Goal: Task Accomplishment & Management: Manage account settings

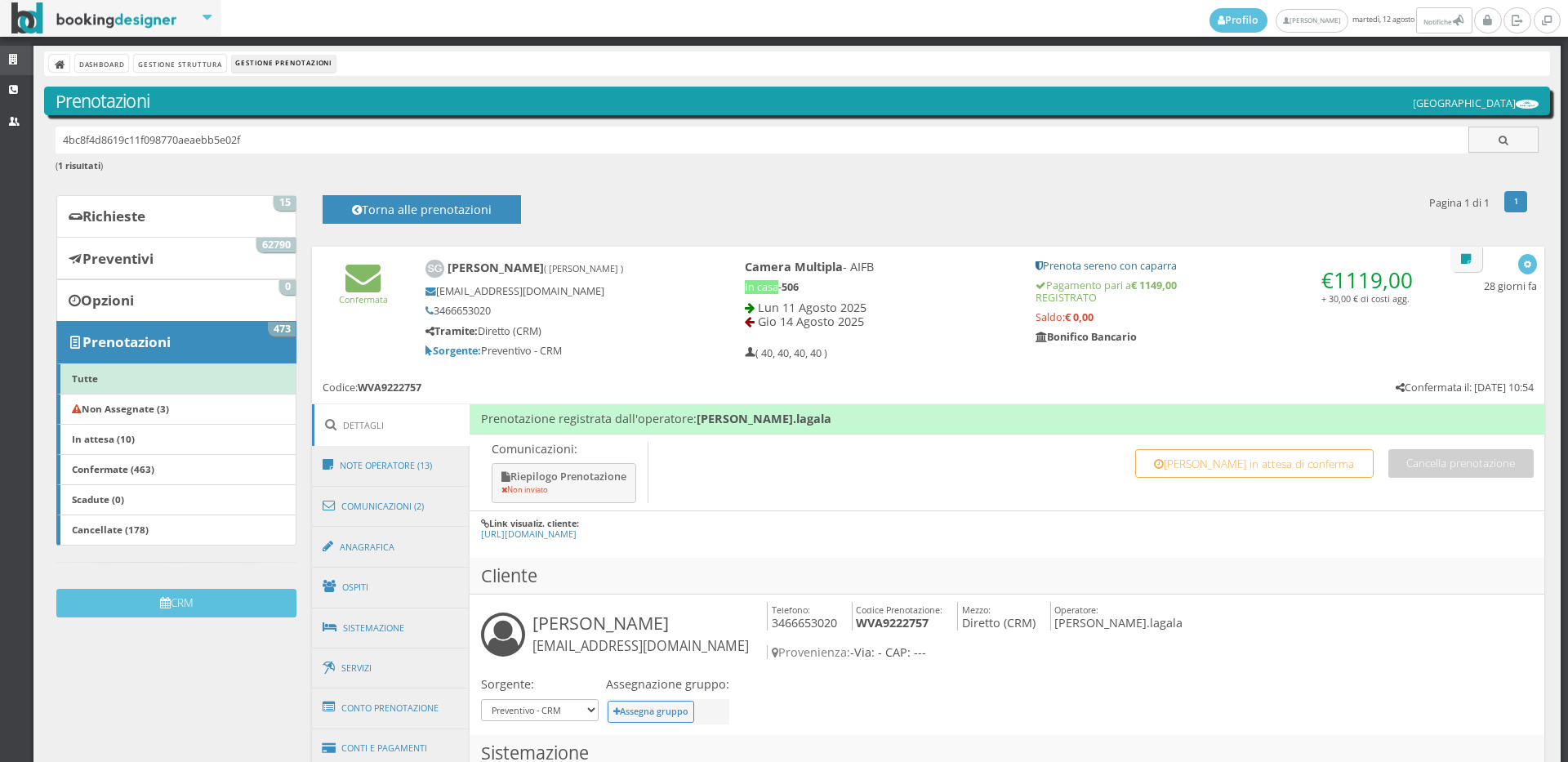
click at [21, 64] on icon at bounding box center [15, 59] width 13 height 11
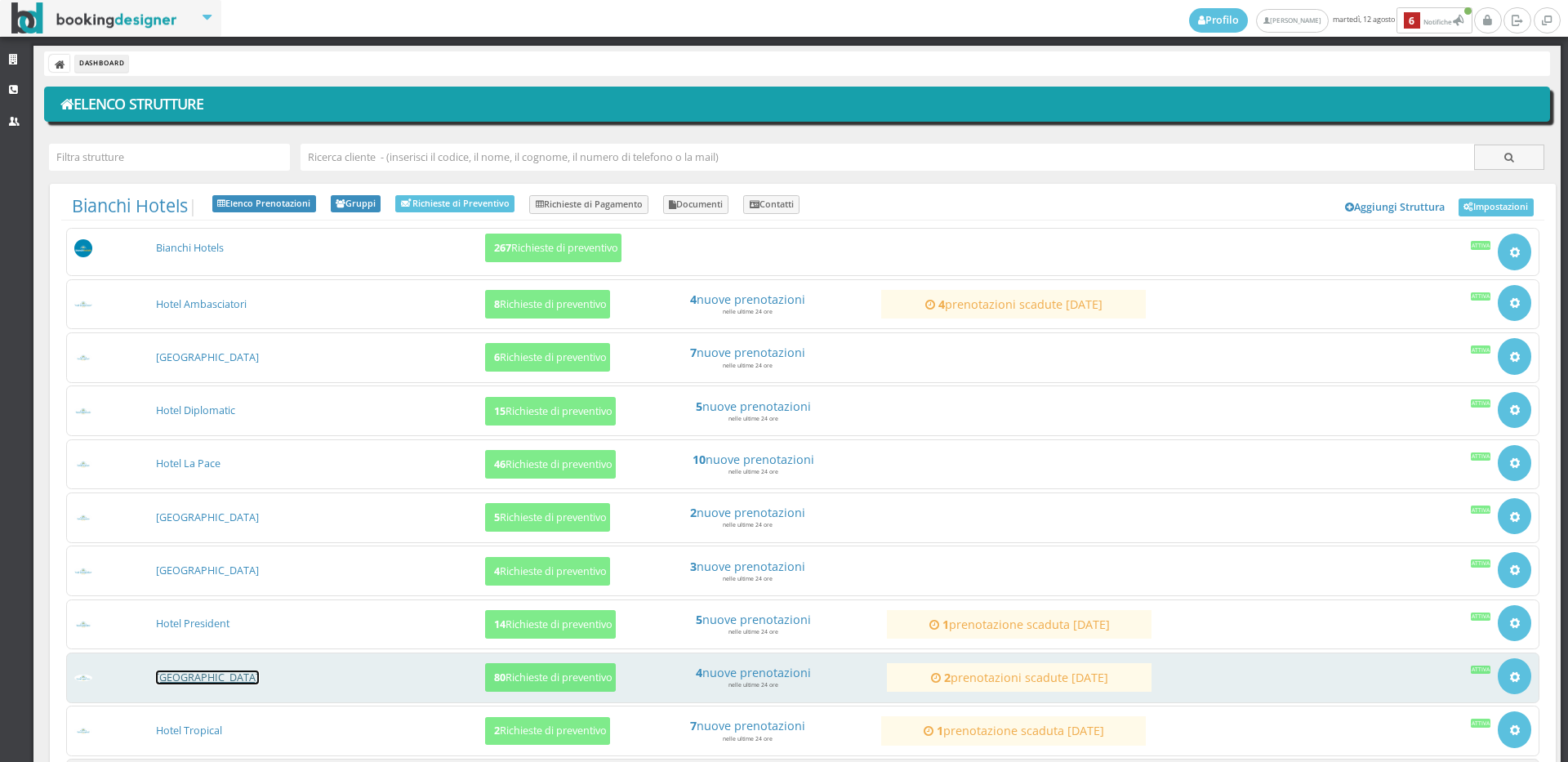
click at [203, 680] on link "[GEOGRAPHIC_DATA]" at bounding box center [207, 677] width 103 height 14
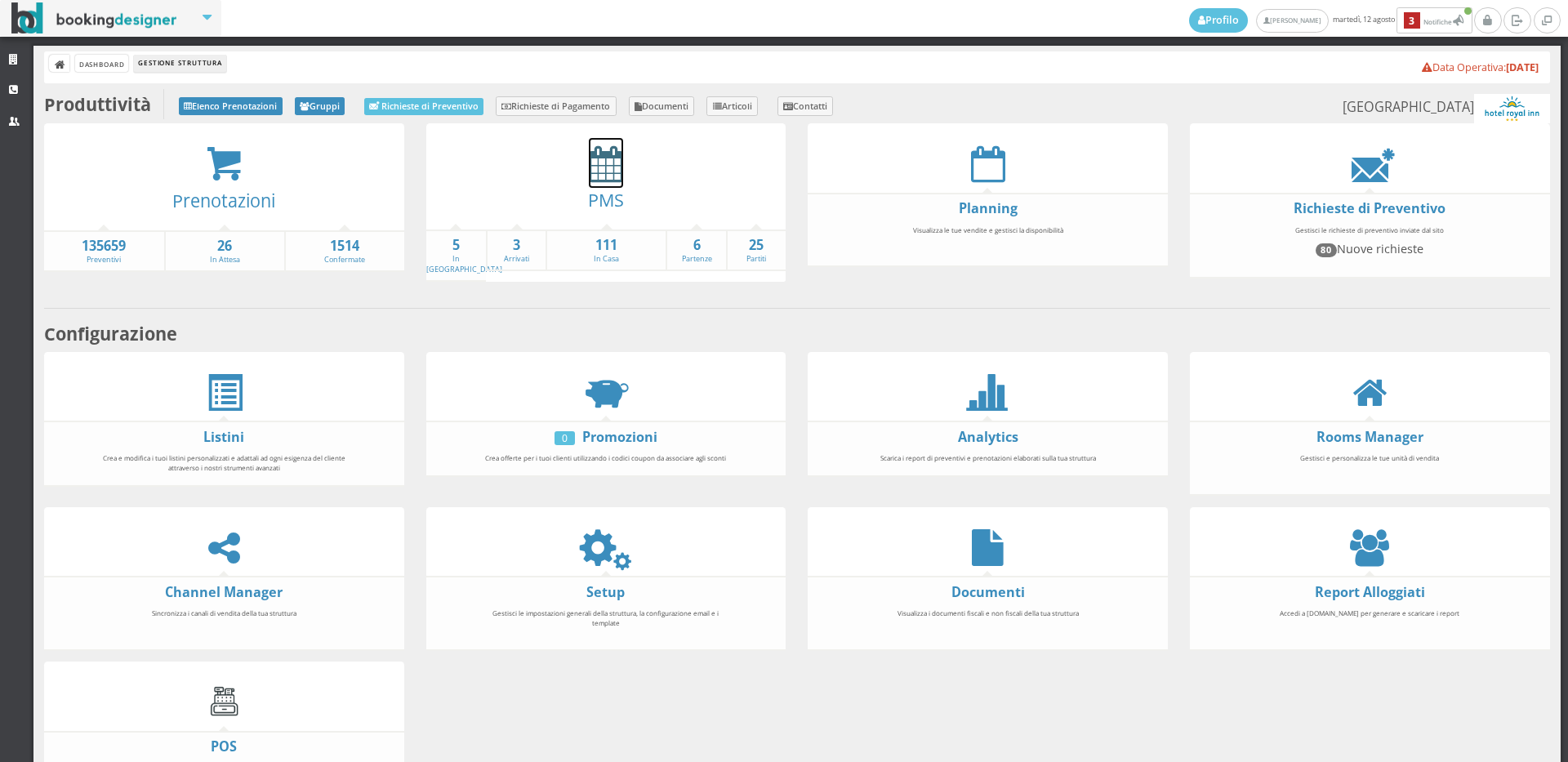
click at [602, 161] on icon at bounding box center [606, 163] width 35 height 36
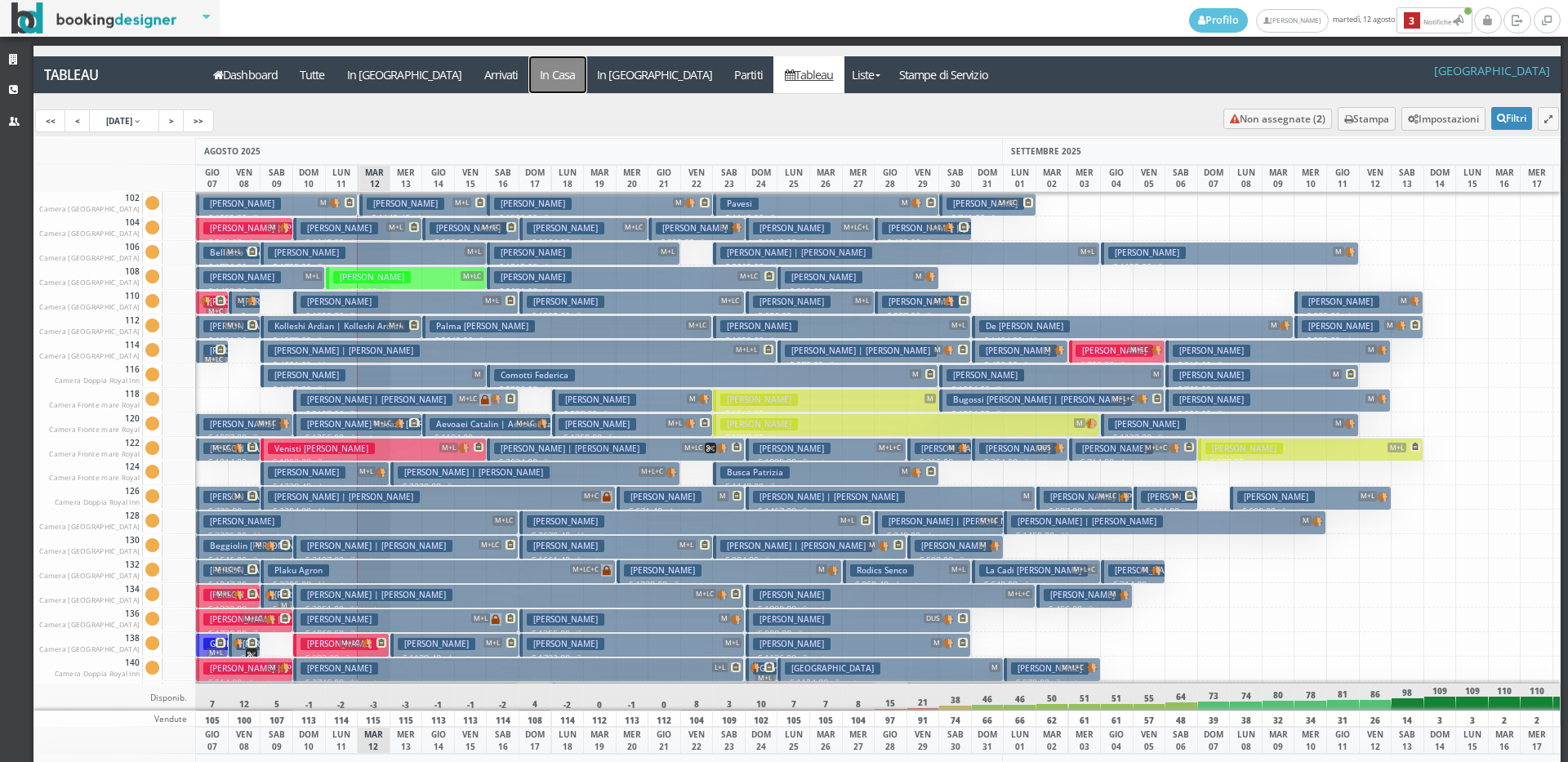
click at [530, 76] on a=pms-instay-reservations"] "In Casa" at bounding box center [558, 74] width 57 height 36
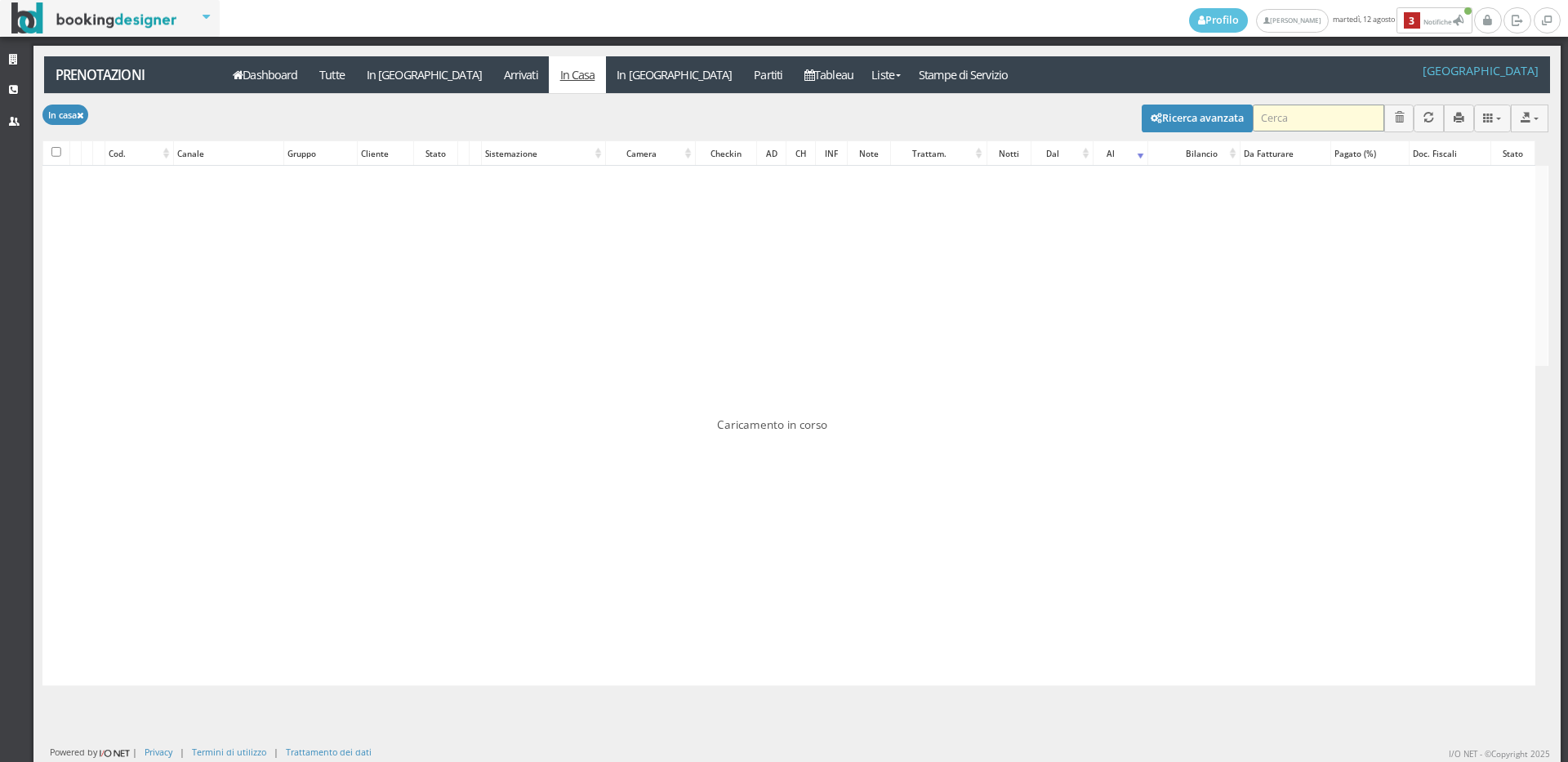
click at [1280, 111] on input "search" at bounding box center [1319, 117] width 131 height 27
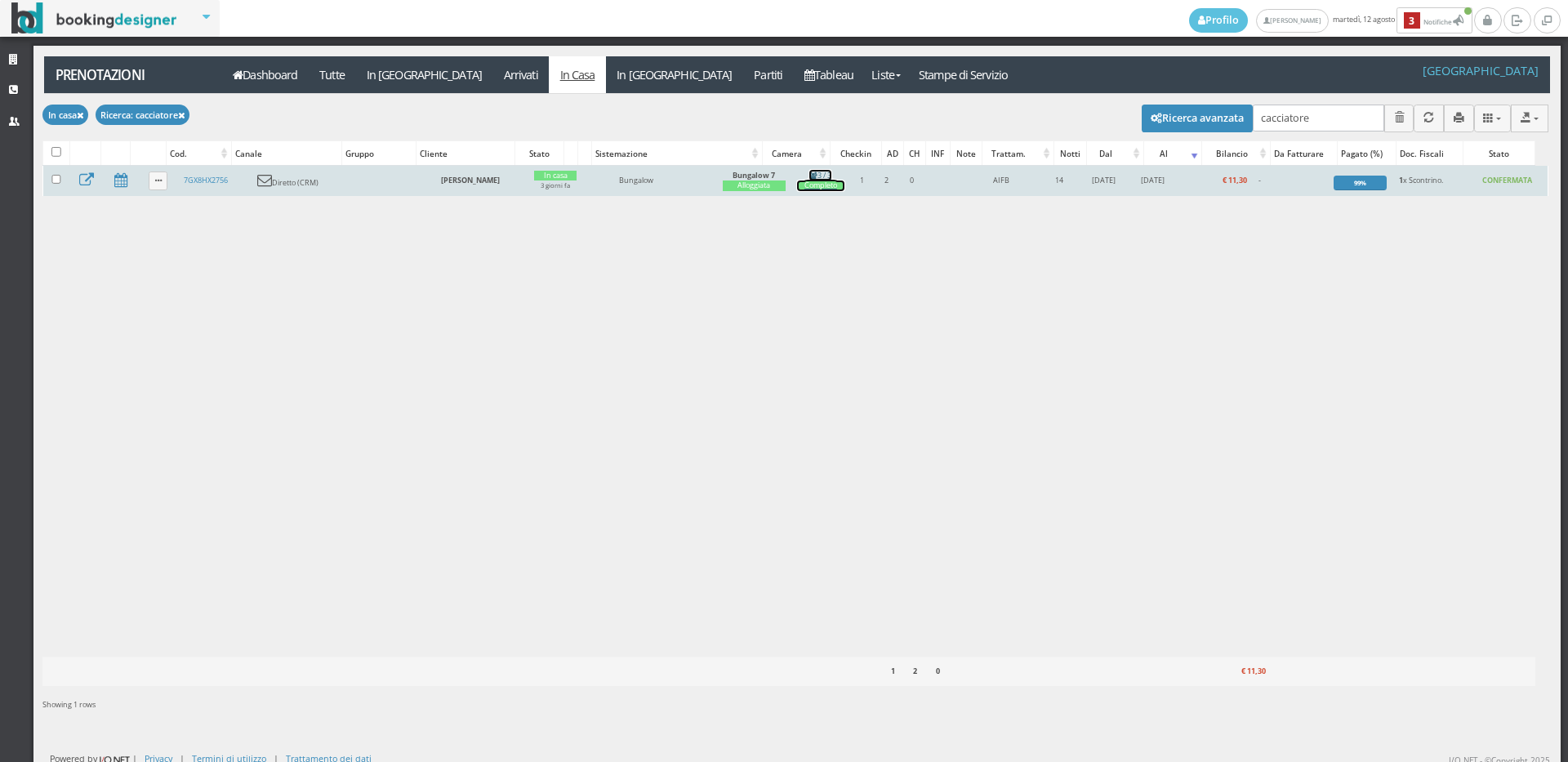
click at [844, 184] on div "Completo" at bounding box center [820, 185] width 46 height 11
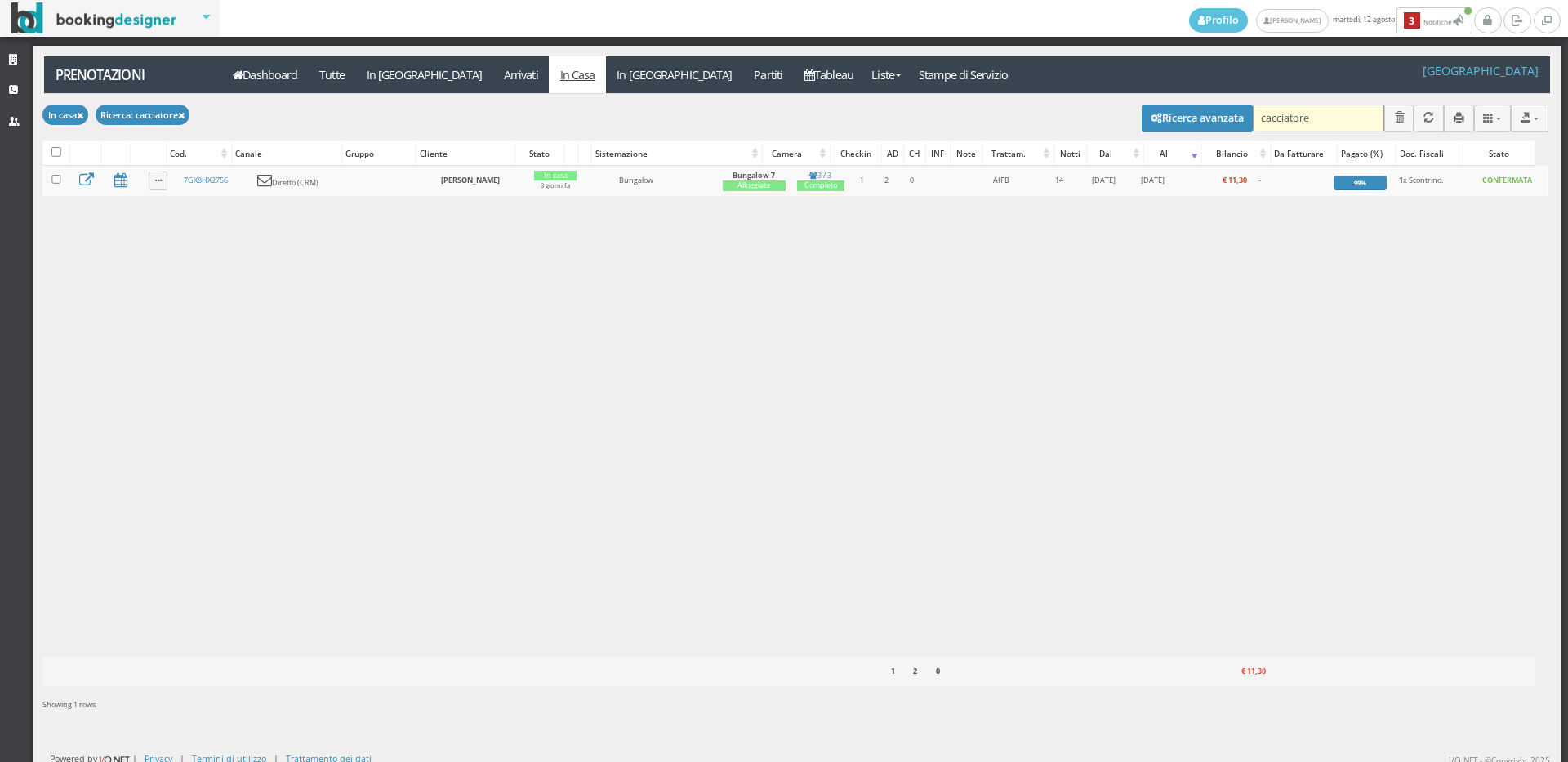
click at [1349, 122] on input "cacciatore" at bounding box center [1319, 117] width 131 height 27
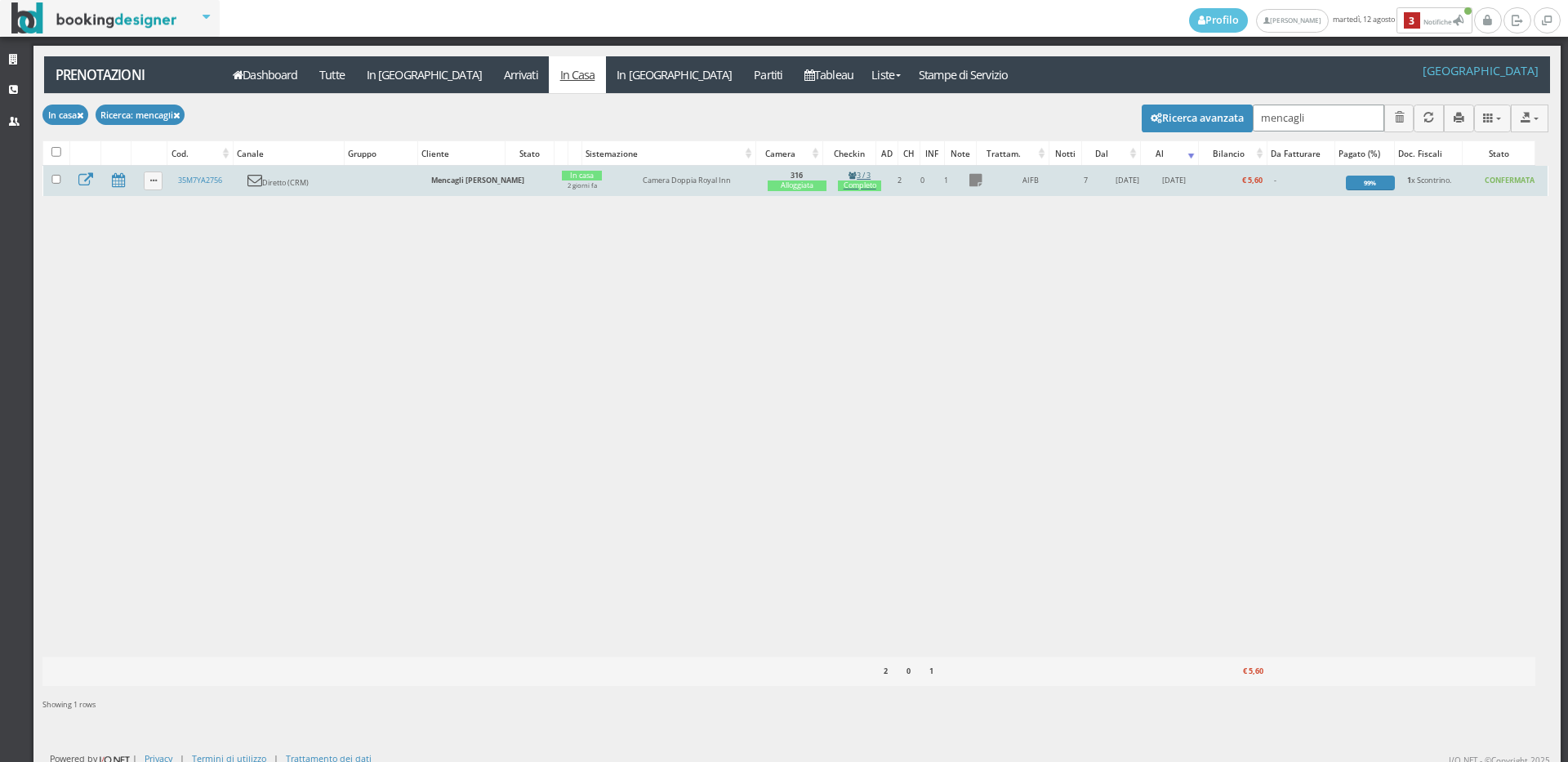
type input "mencagli"
click at [848, 184] on div "Completo" at bounding box center [860, 185] width 43 height 11
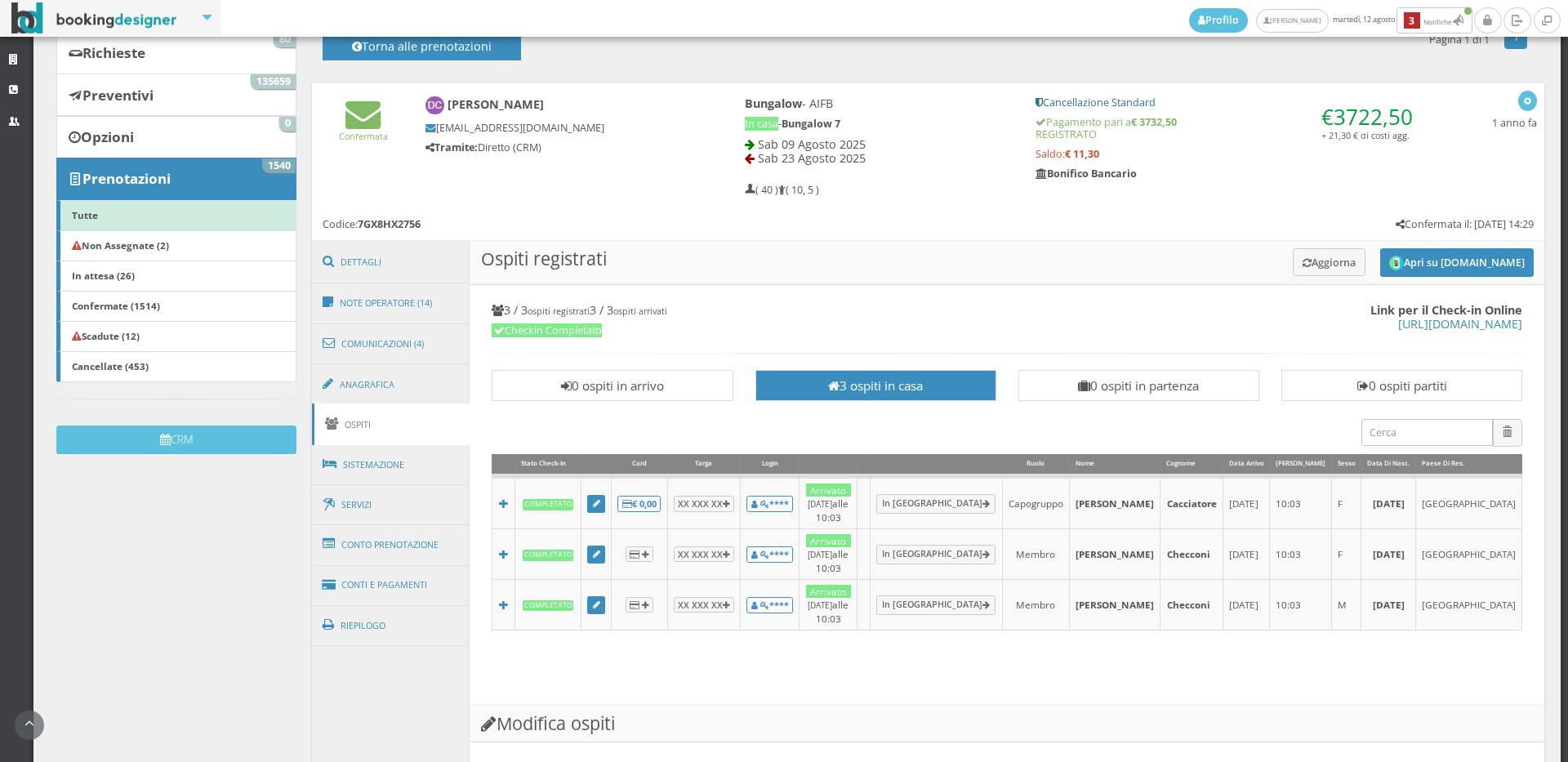
scroll to position [272, 0]
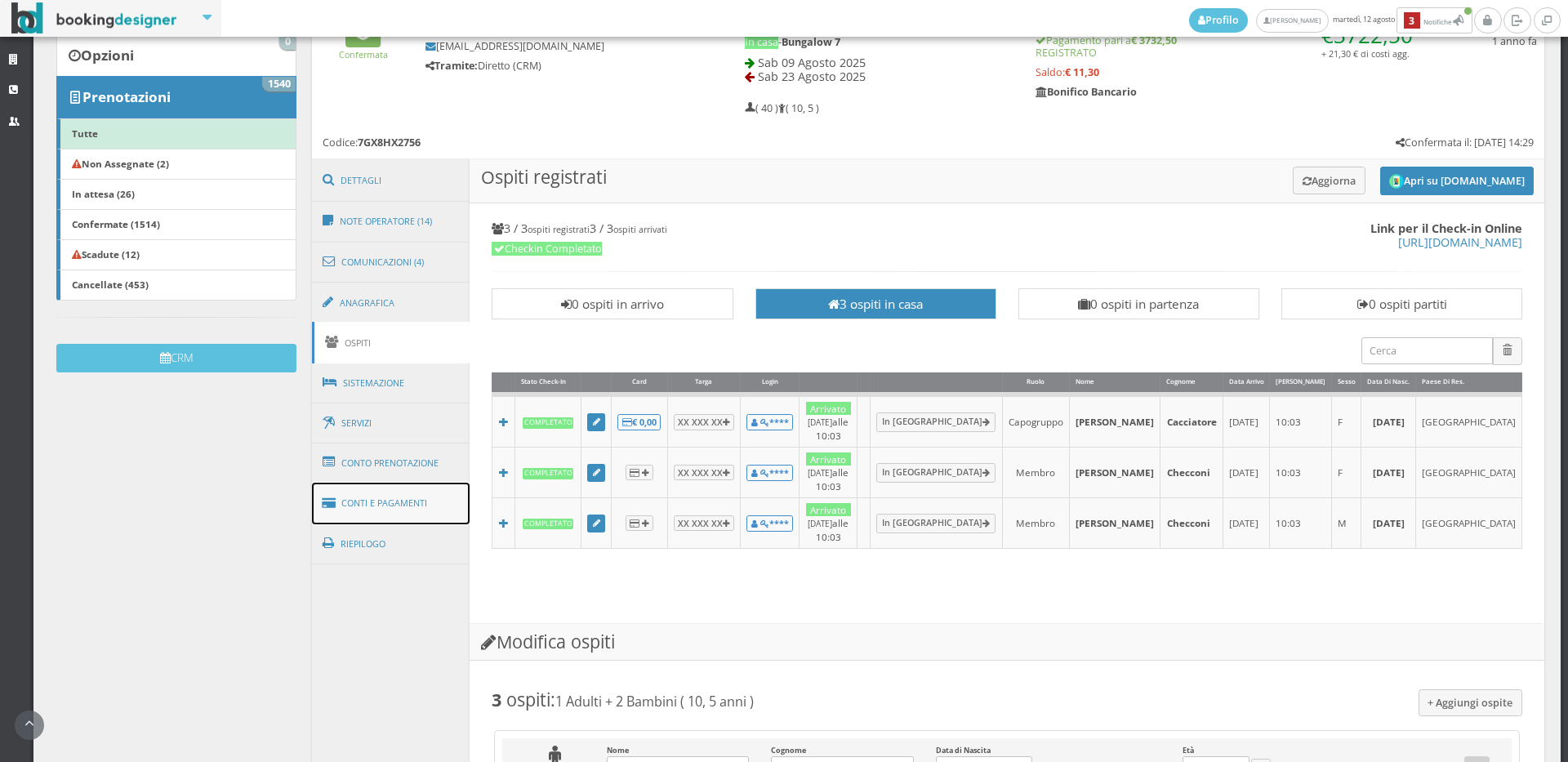
click at [330, 497] on icon at bounding box center [331, 503] width 18 height 27
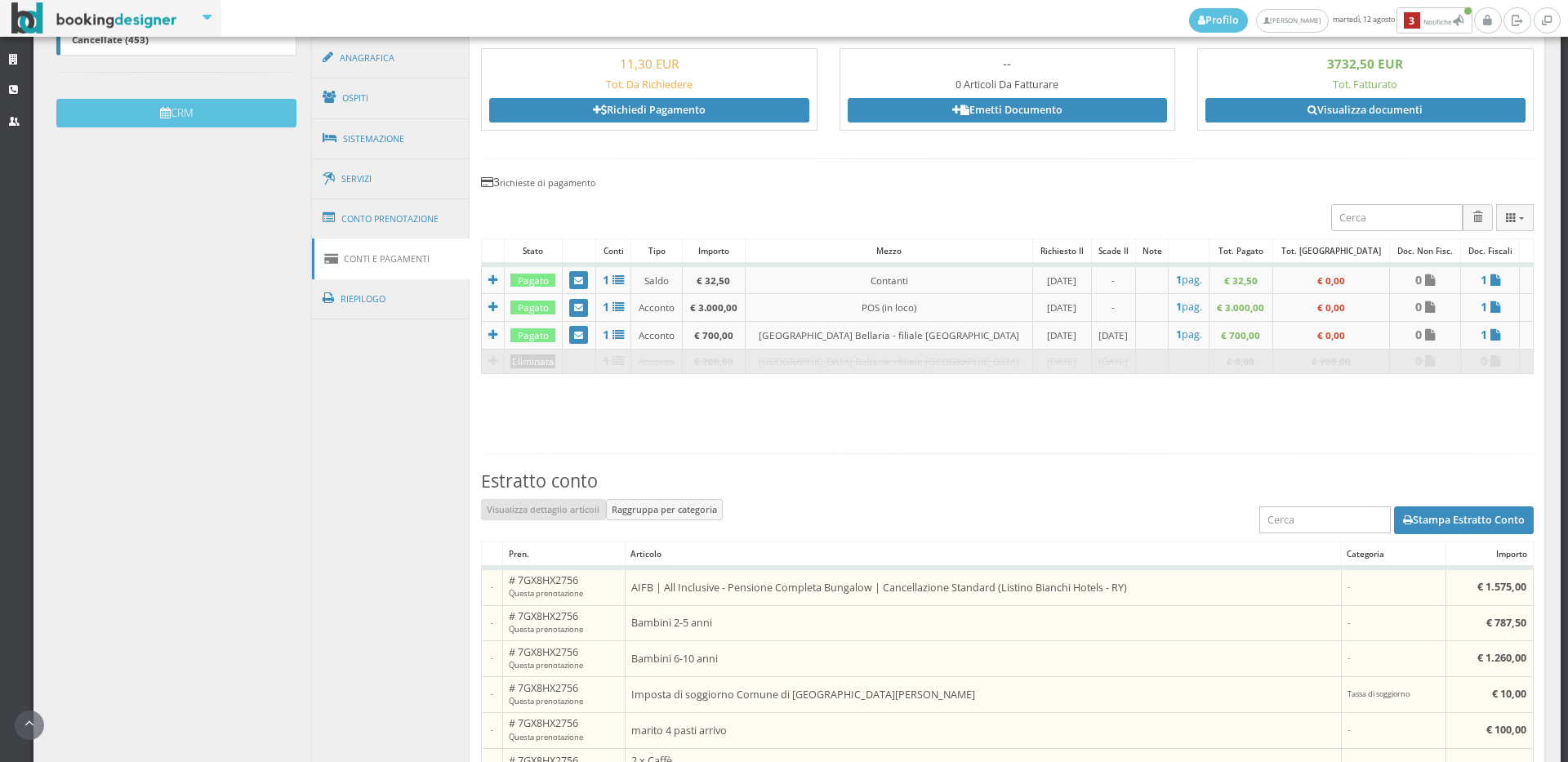
scroll to position [453, 0]
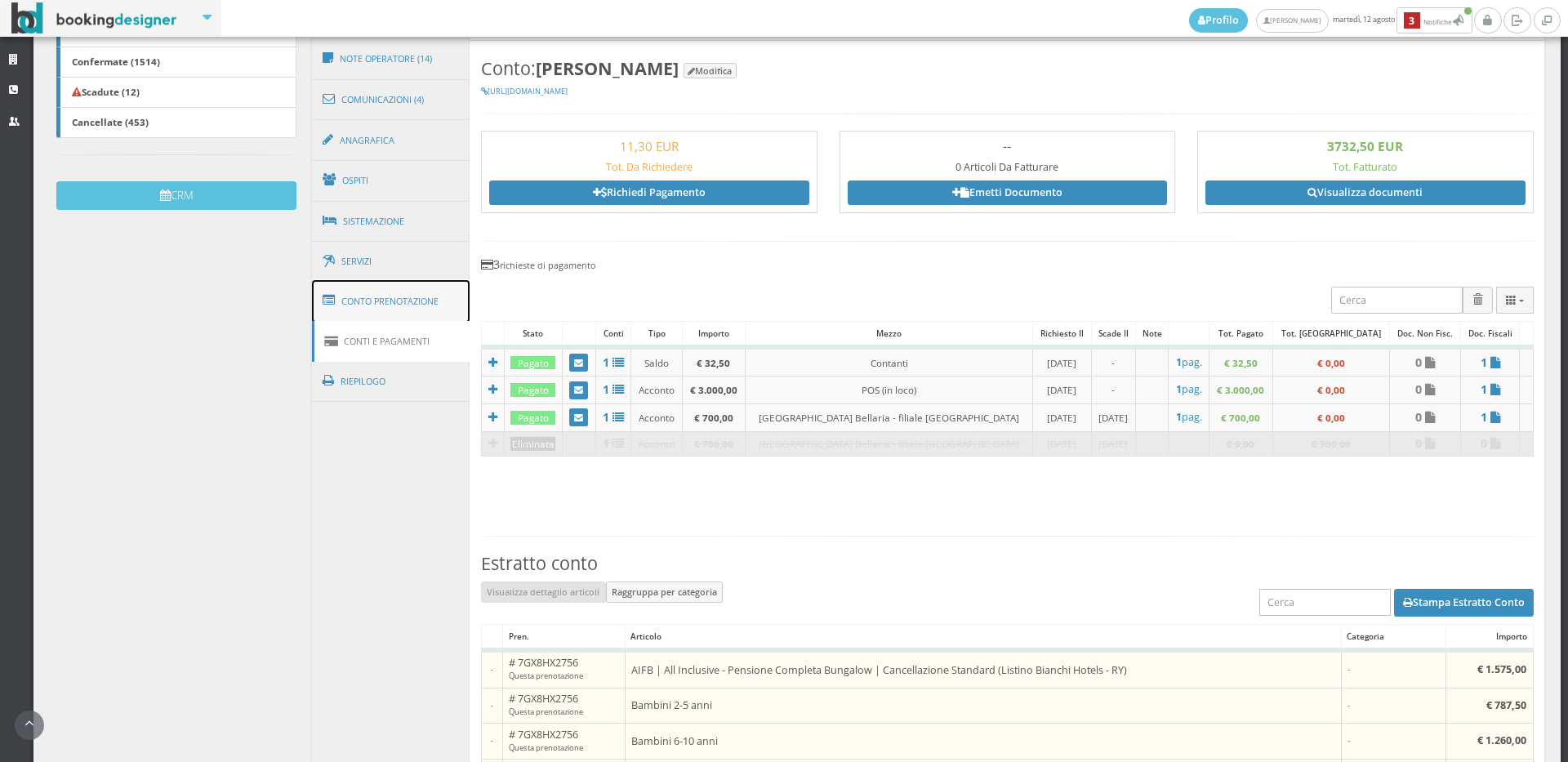
click at [439, 291] on link "Conto Prenotazione" at bounding box center [391, 301] width 159 height 42
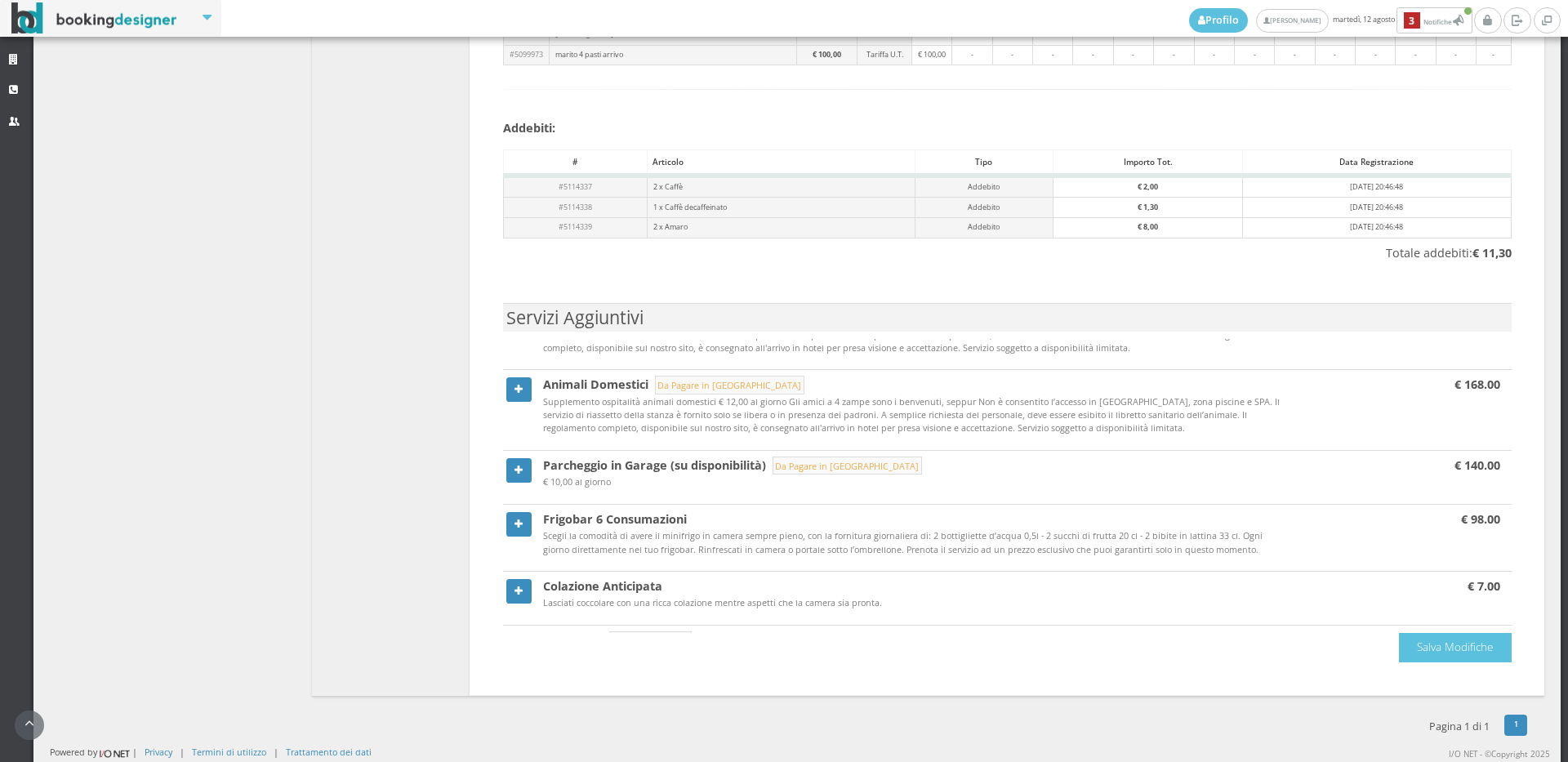
scroll to position [428, 0]
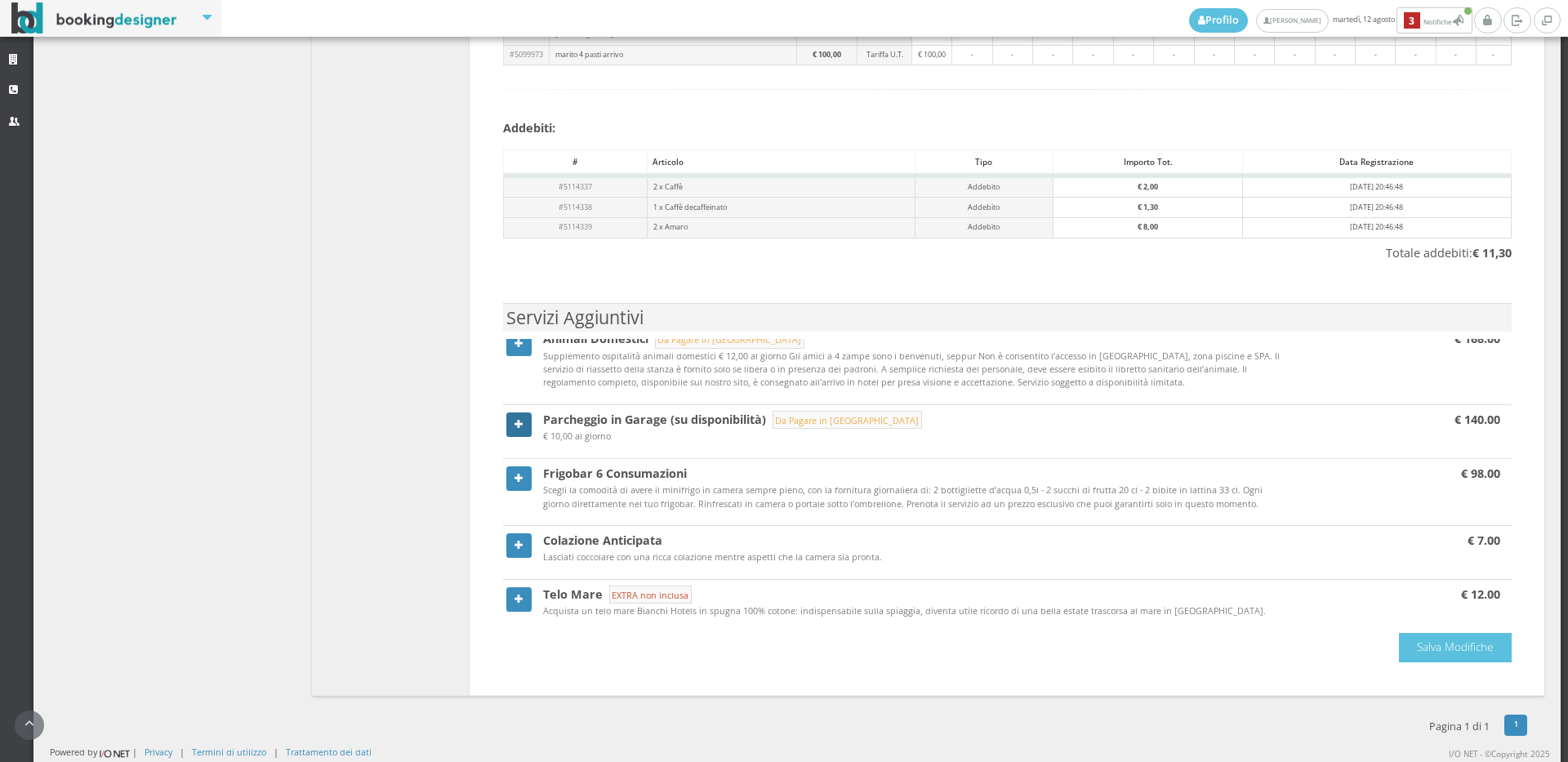
click at [510, 412] on link at bounding box center [520, 424] width 27 height 25
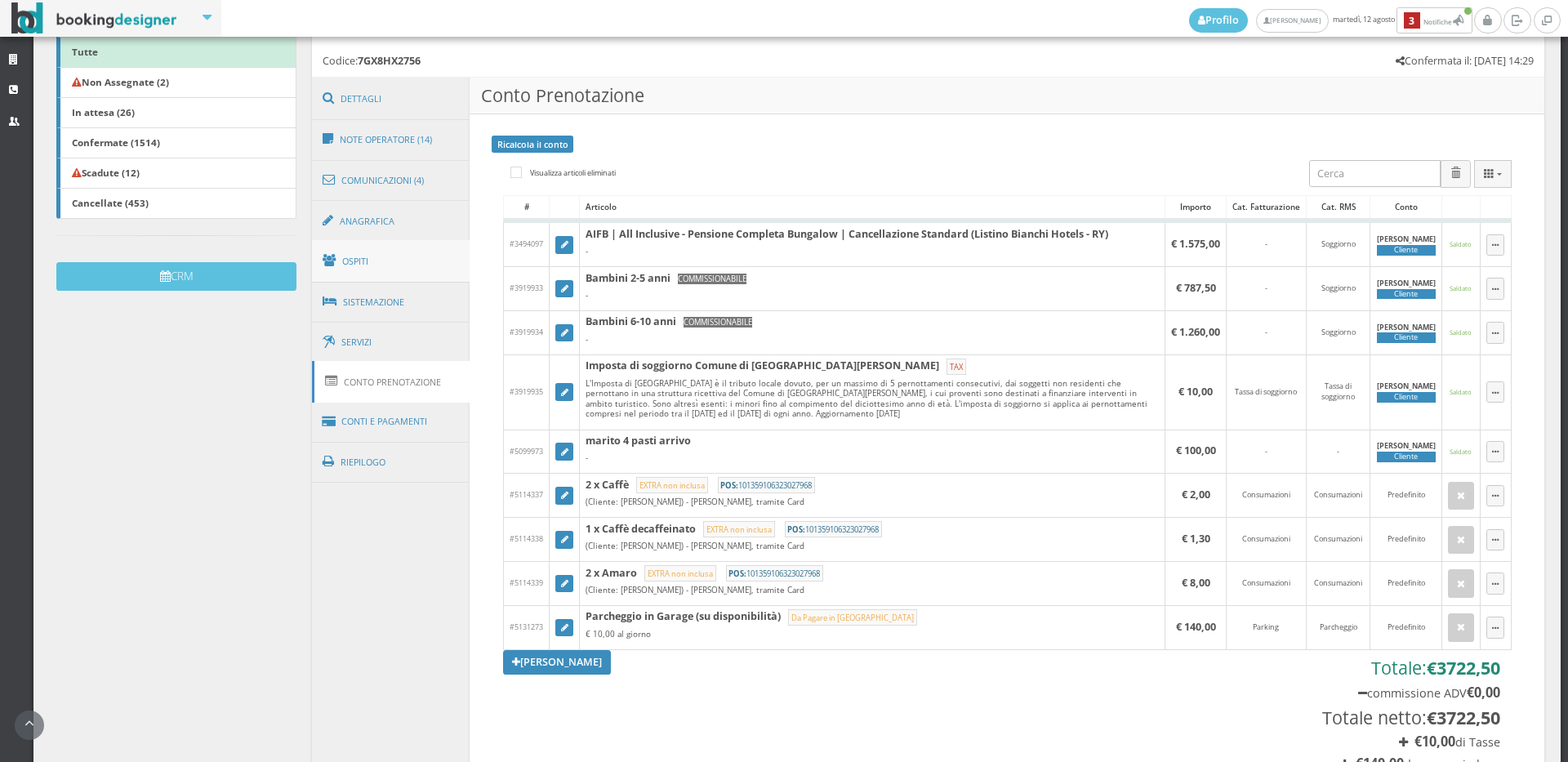
scroll to position [91, 0]
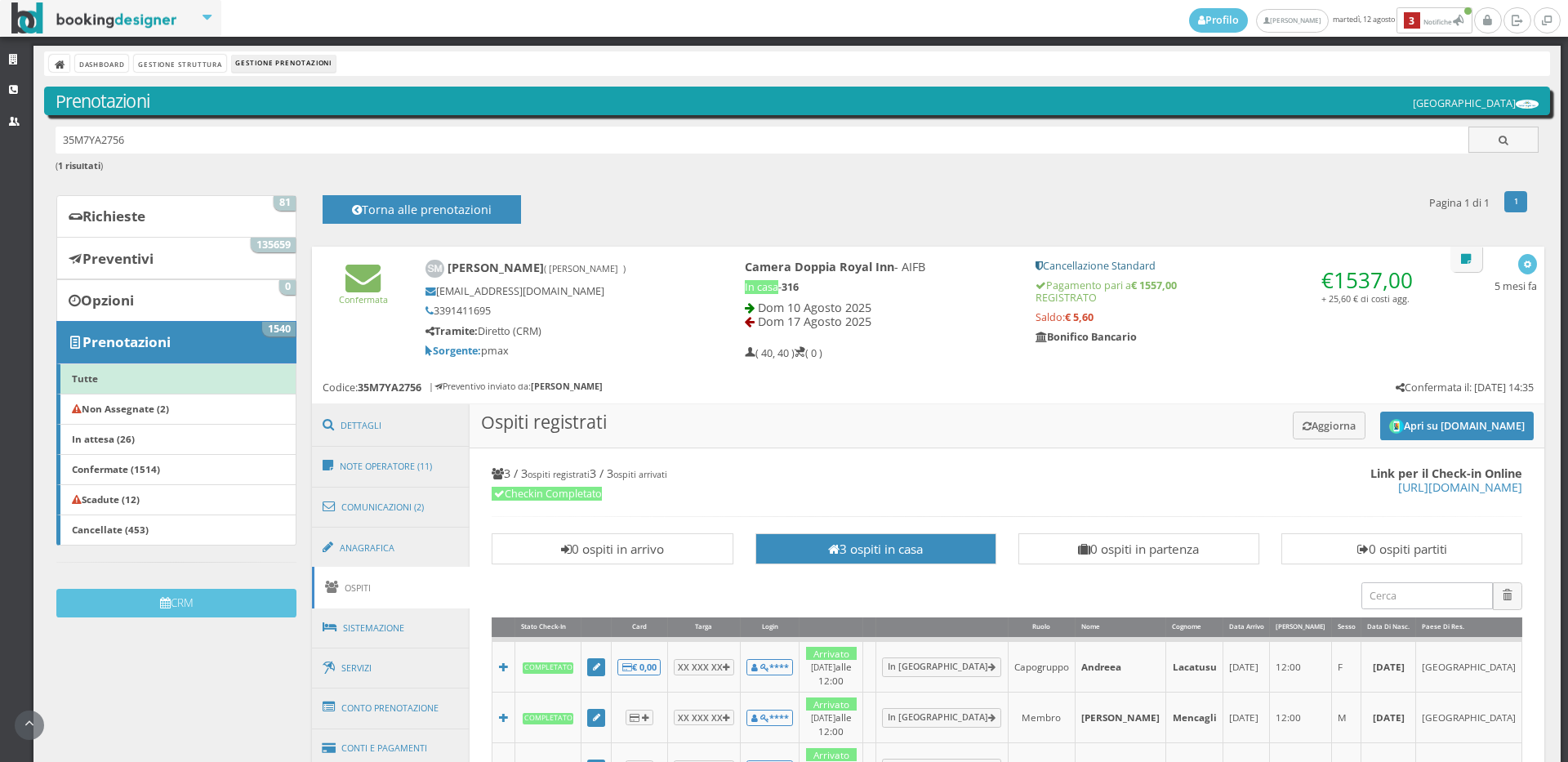
scroll to position [181, 0]
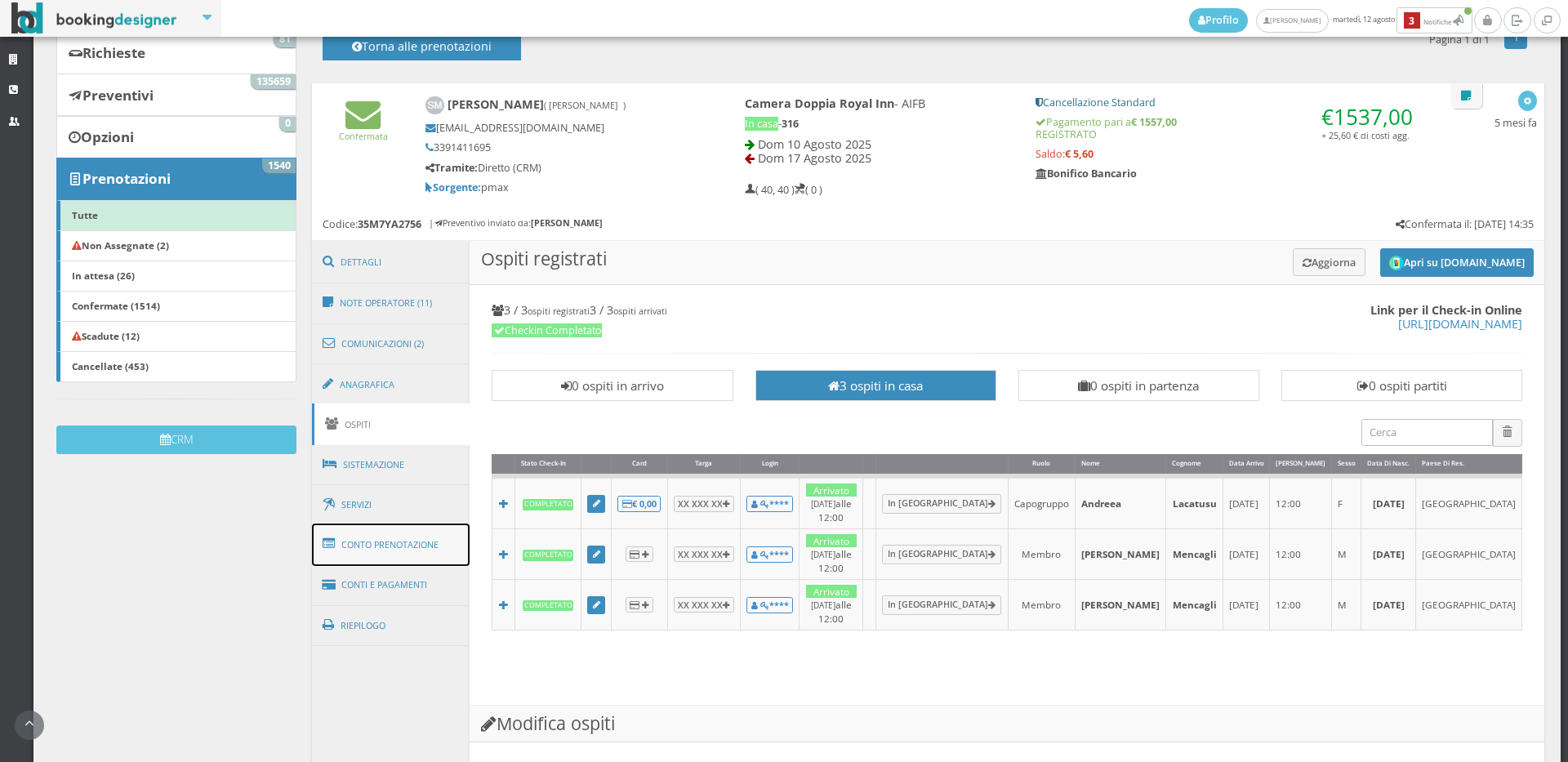
click at [374, 539] on link "Conto Prenotazione" at bounding box center [391, 544] width 159 height 42
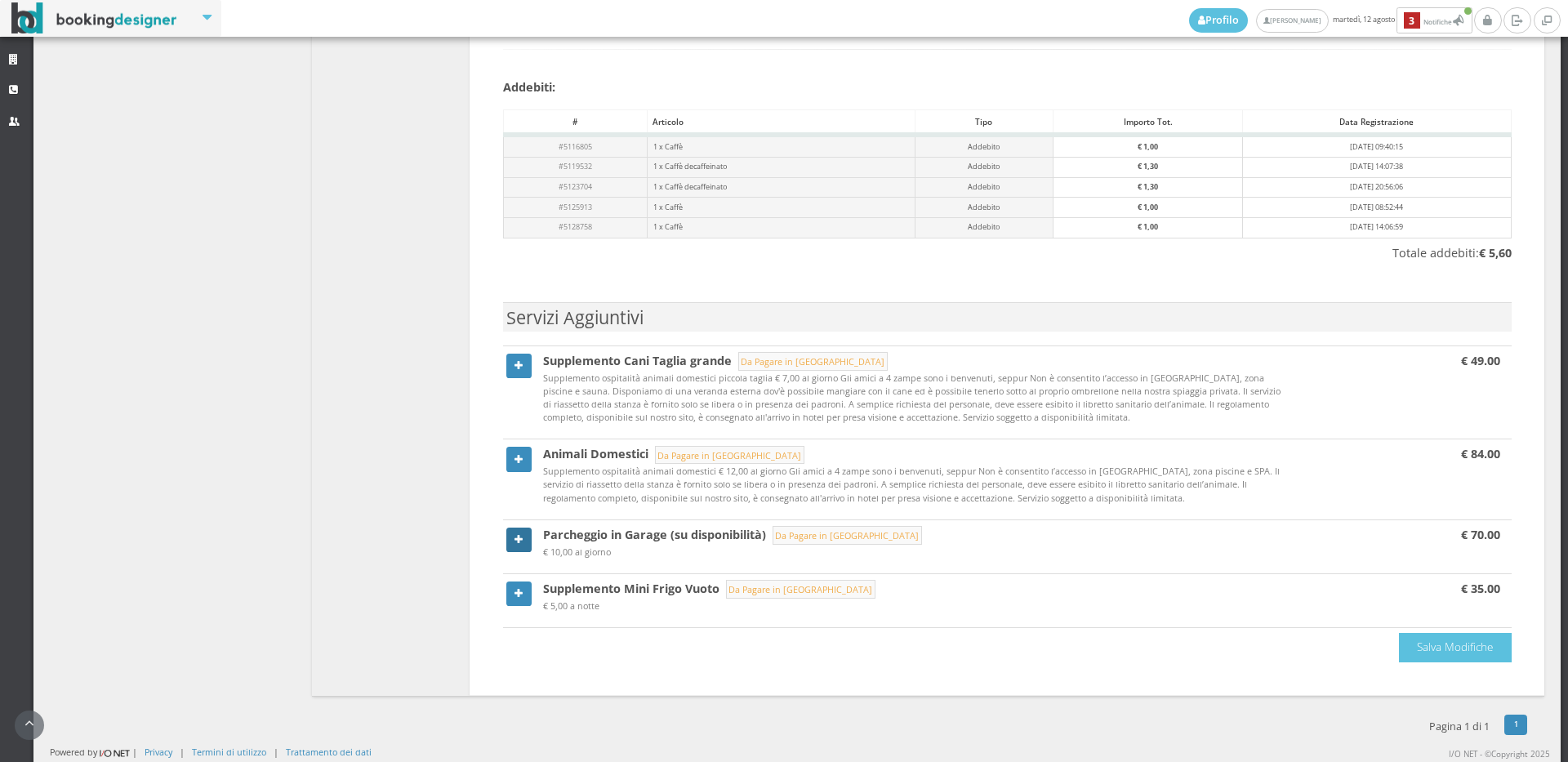
click at [507, 543] on link at bounding box center [520, 539] width 27 height 25
